Goal: Information Seeking & Learning: Learn about a topic

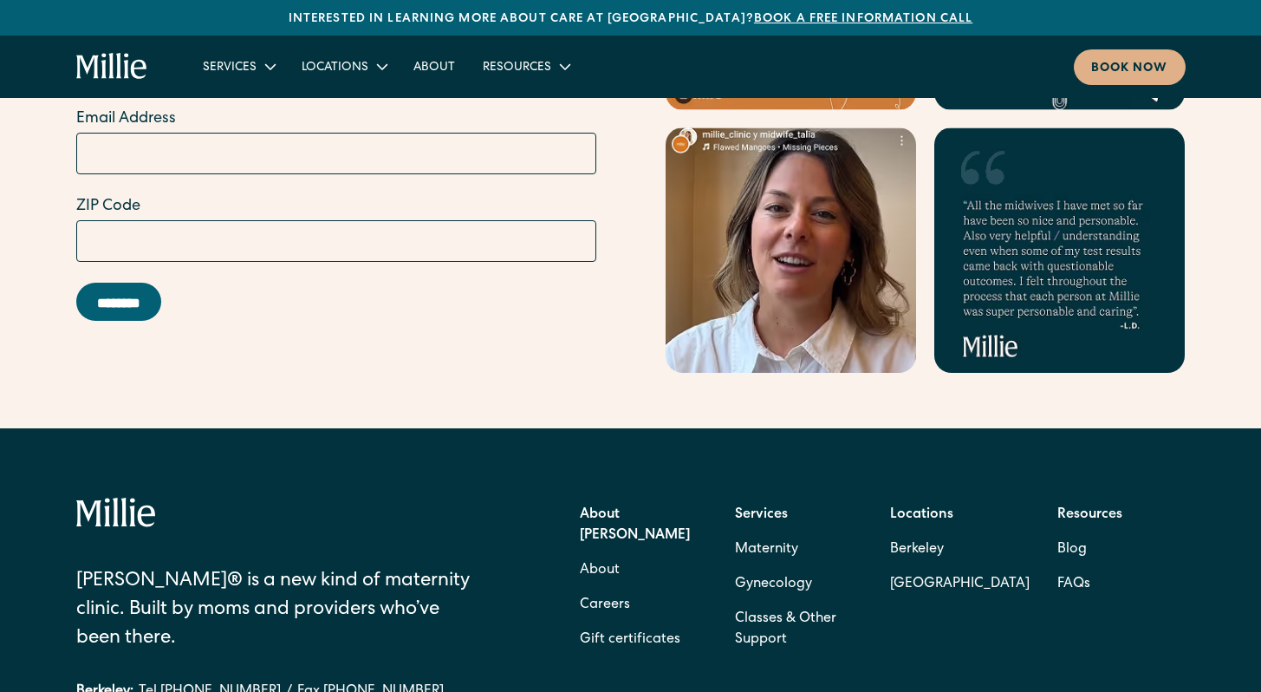
scroll to position [7051, 0]
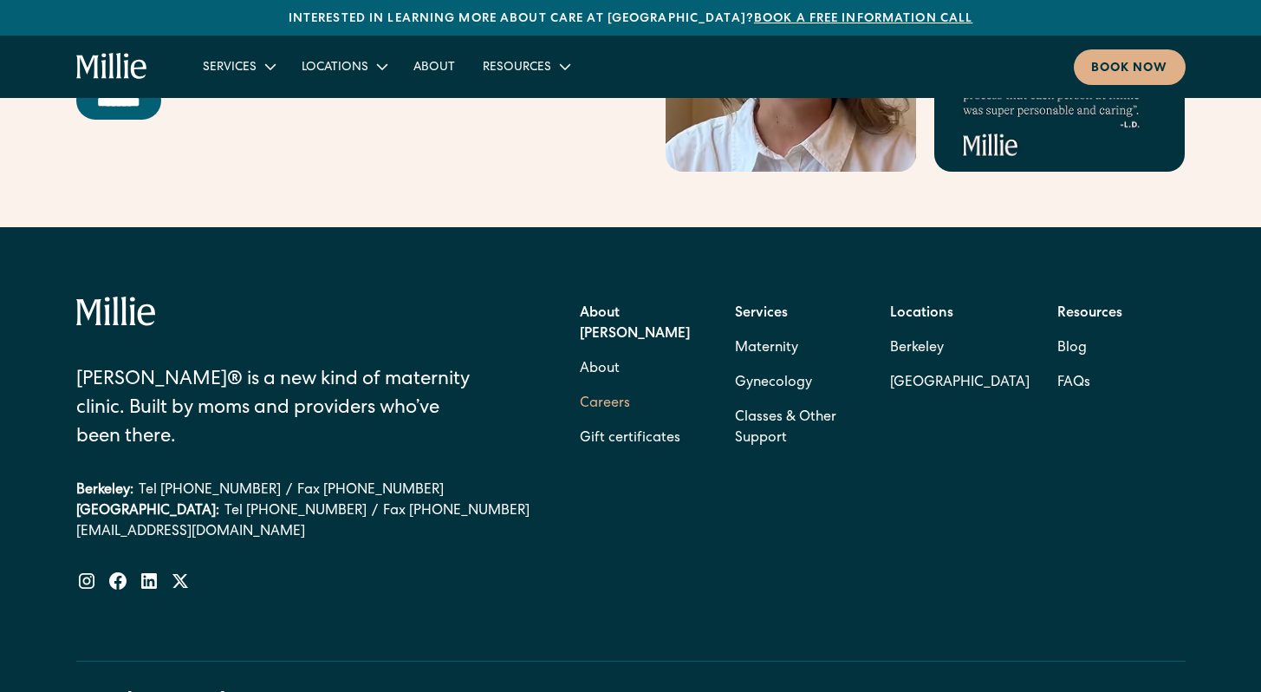
click at [612, 387] on link "Careers" at bounding box center [605, 404] width 50 height 35
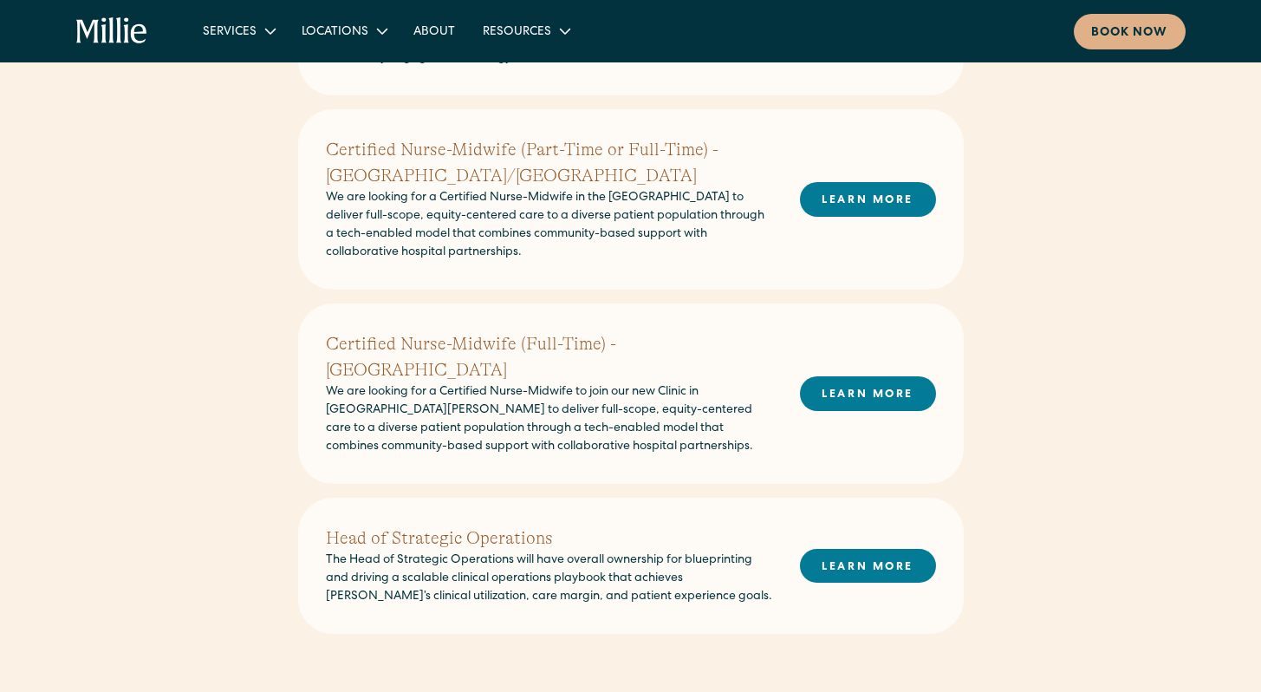
scroll to position [562, 0]
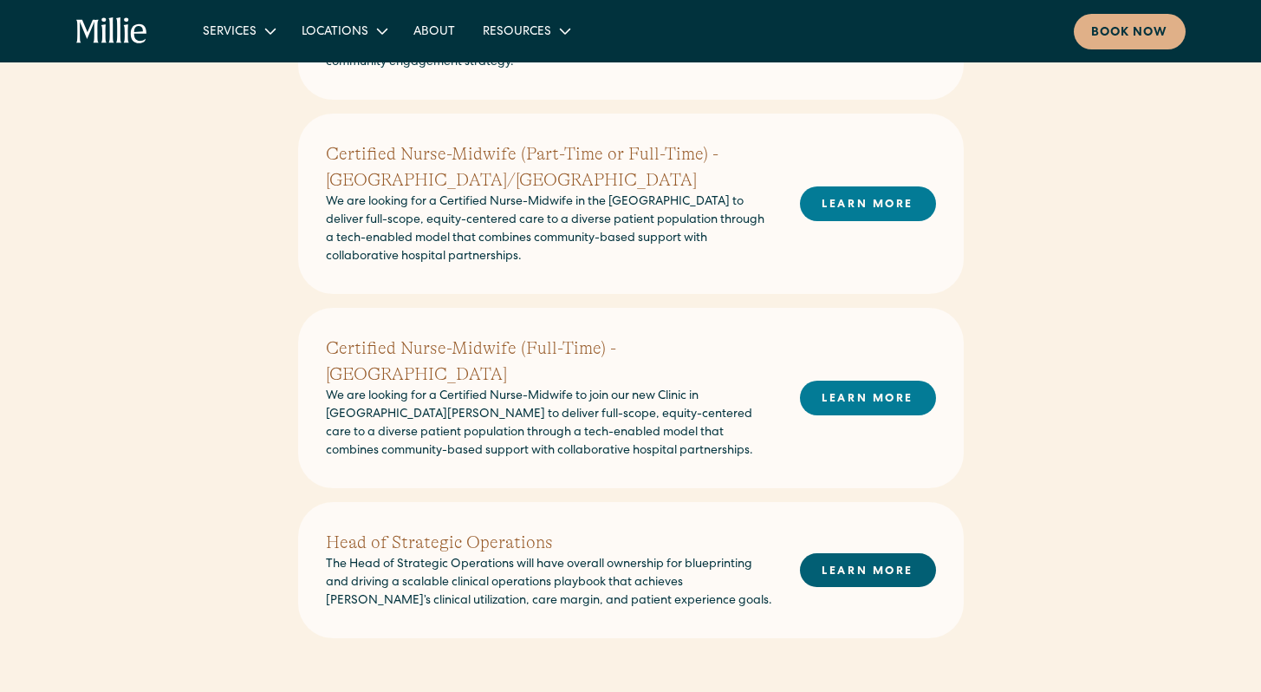
click at [863, 553] on link "LEARN MORE" at bounding box center [868, 570] width 136 height 34
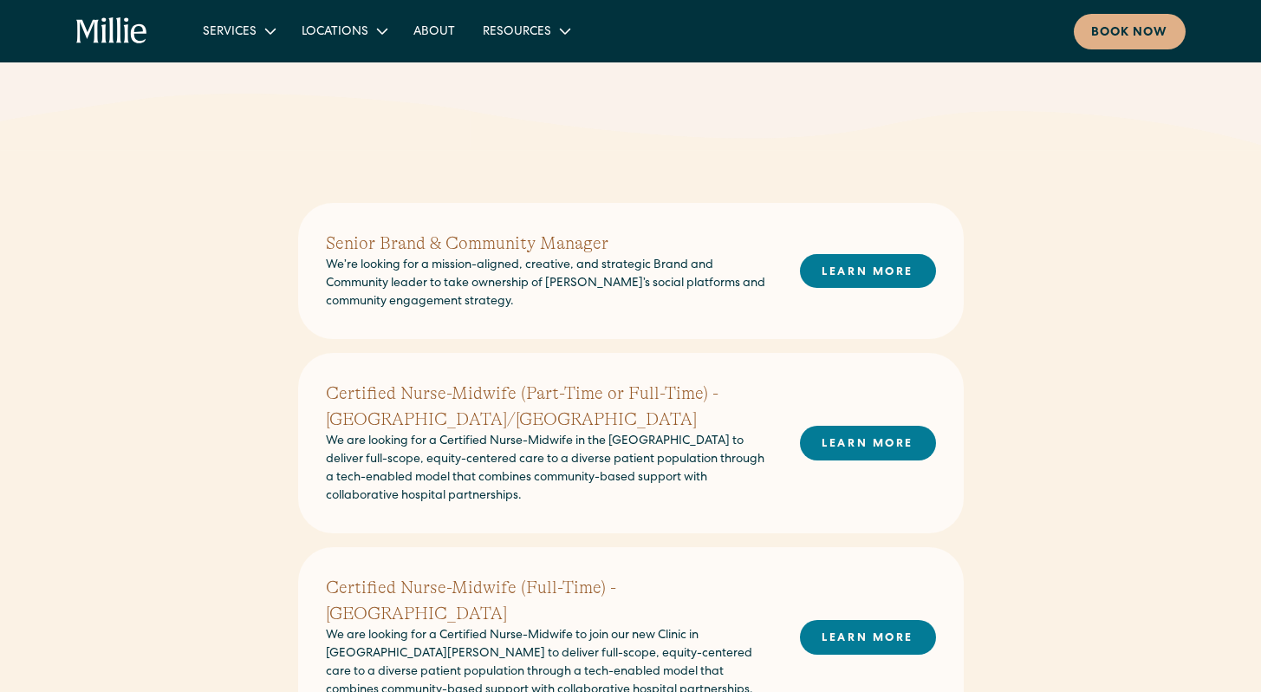
scroll to position [319, 0]
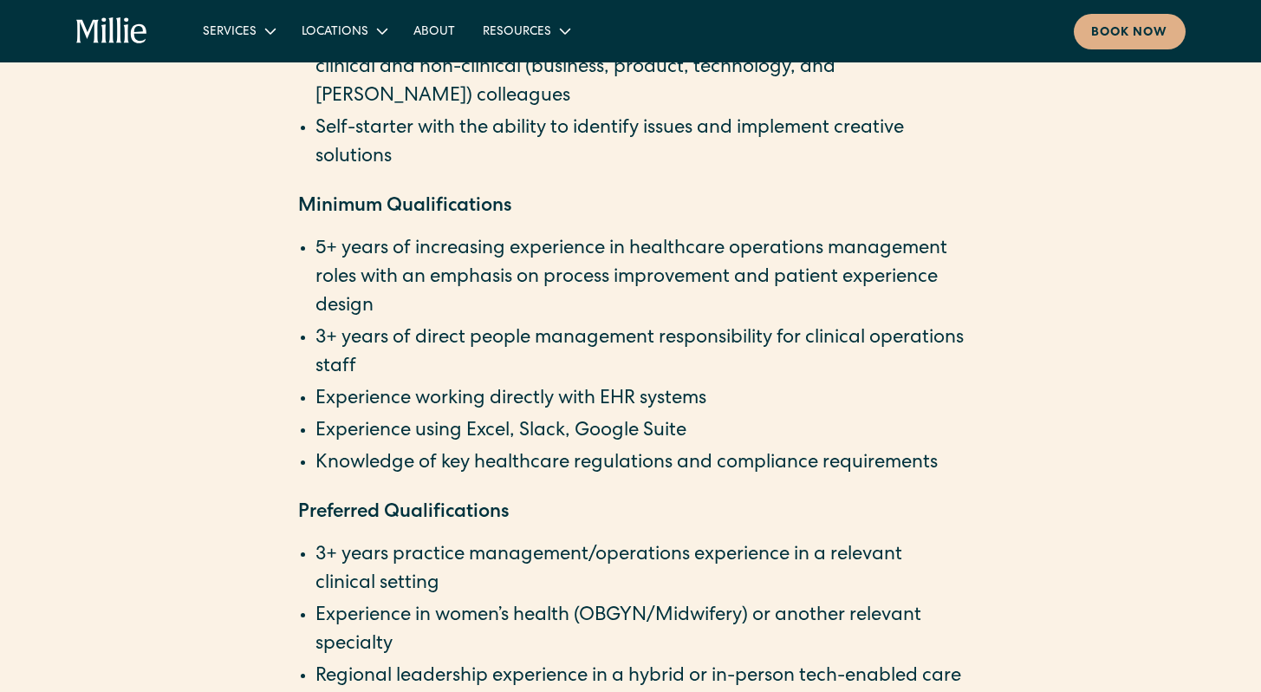
scroll to position [2719, 0]
